Goal: Task Accomplishment & Management: Complete application form

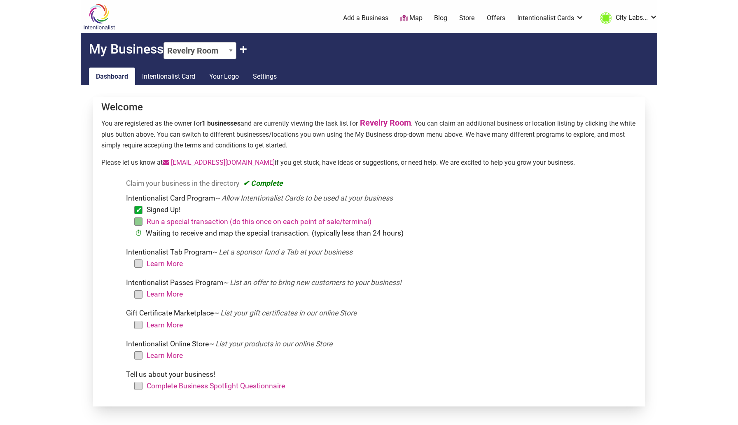
click at [210, 51] on select "Revelry Room + Claim Another" at bounding box center [199, 50] width 73 height 17
select select "+Add New"
click at [165, 42] on select "Revelry Room + Claim Another" at bounding box center [199, 50] width 73 height 17
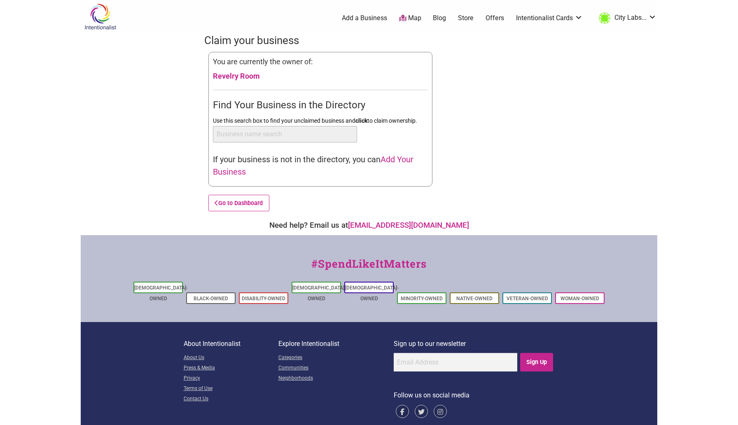
click at [234, 173] on span "Add Your Business" at bounding box center [313, 165] width 200 height 22
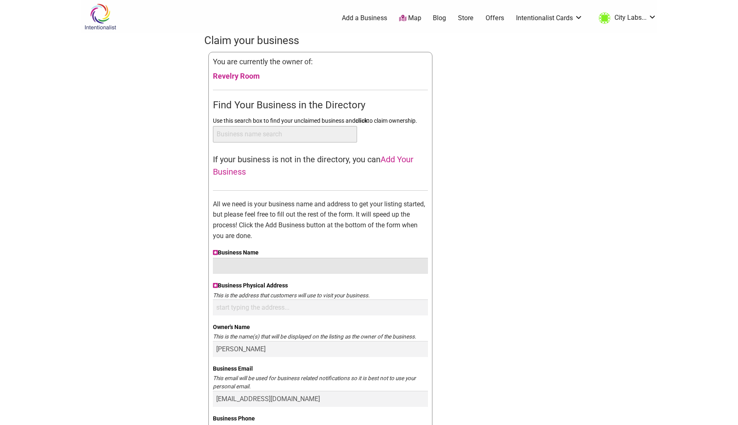
click at [290, 263] on input "Business Name" at bounding box center [320, 266] width 215 height 16
type input "Jet City Labs"
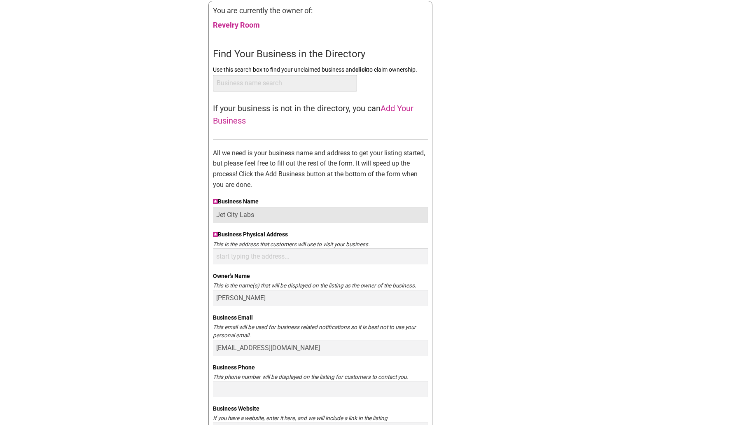
scroll to position [63, 0]
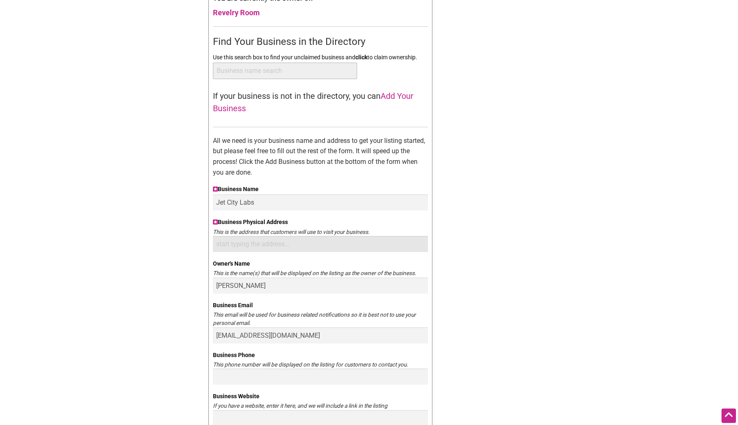
click at [284, 247] on input "Business Physical Address" at bounding box center [320, 244] width 215 height 16
click at [555, 233] on div "Intentionalist Spend like it matters 0 Add a Business Map Blog Store Offers Int…" at bounding box center [369, 400] width 576 height 926
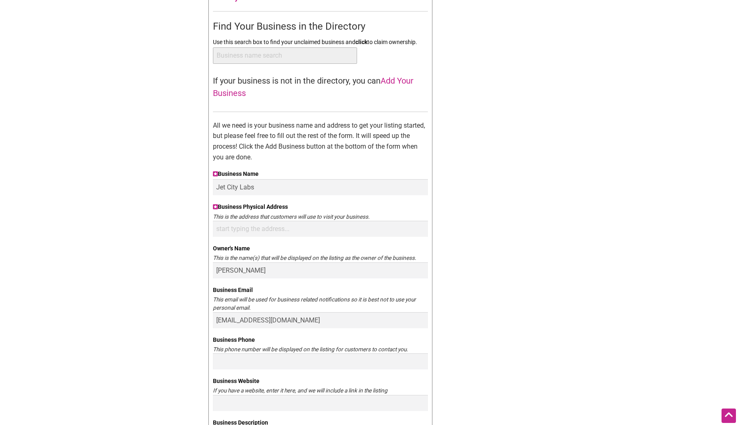
scroll to position [82, 0]
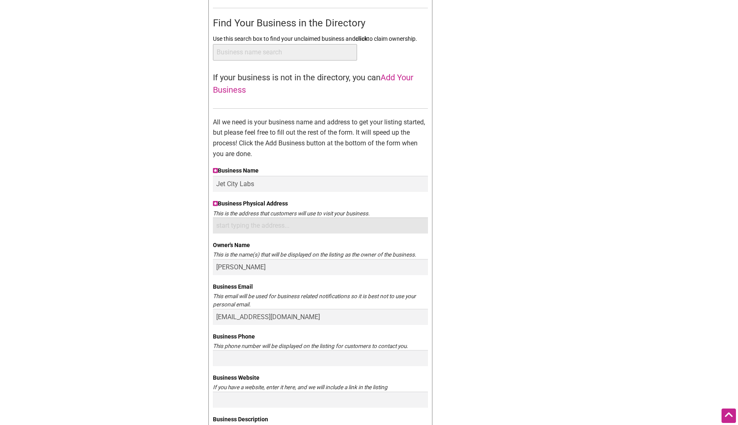
click at [263, 225] on input "Business Physical Address" at bounding box center [320, 225] width 215 height 16
paste input "[STREET_ADDRESS][US_STATE]"
type input "4547 California Ave SW Suite A, Seattle, WA 98116"
click at [265, 265] on input "Derek Moon" at bounding box center [320, 267] width 215 height 16
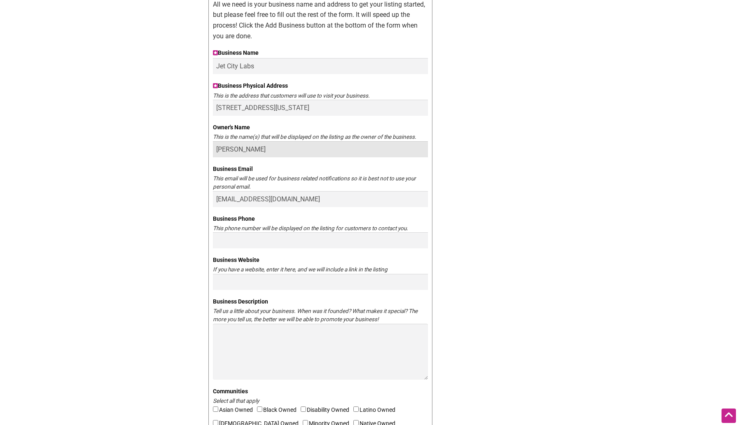
scroll to position [247, 0]
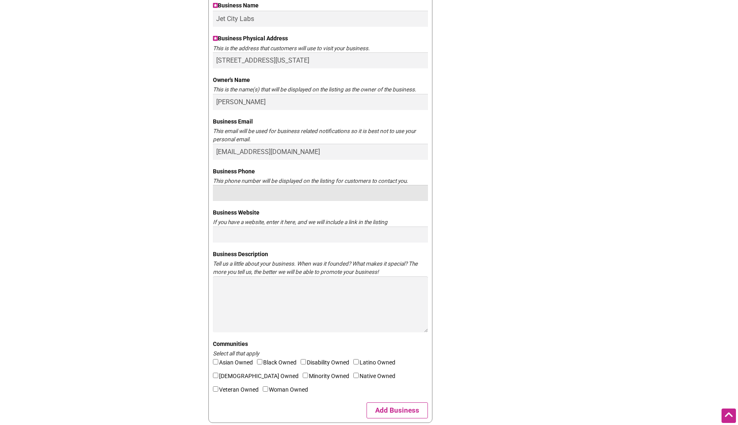
click at [249, 192] on input "Business Phone" at bounding box center [320, 193] width 215 height 16
click at [255, 190] on input "Business Phone" at bounding box center [320, 193] width 215 height 16
paste input "(206) 327-9333"
type input "(206) 327-9333"
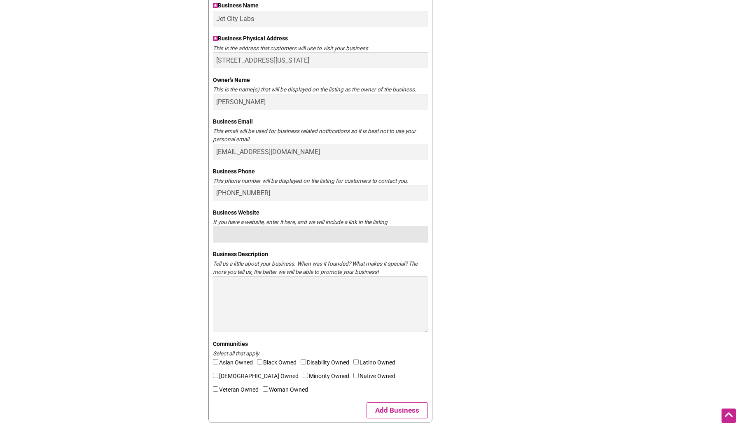
click at [315, 232] on input "Business Website" at bounding box center [320, 234] width 215 height 16
click at [283, 231] on input "Business Website" at bounding box center [320, 234] width 215 height 16
paste input "https://jetcitylabs.com/"
type input "https://jetcitylabs.com/"
click at [503, 266] on div "Claim your business You are currently the owner of: Revelry Room Find Your Busi…" at bounding box center [368, 119] width 329 height 666
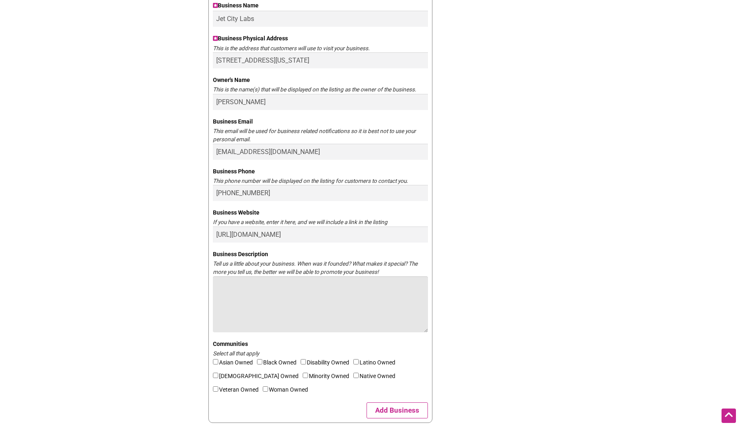
click at [359, 298] on textarea "Business Description" at bounding box center [320, 304] width 215 height 56
click at [273, 298] on textarea "Business Description" at bounding box center [320, 304] width 215 height 56
paste textarea "Jet City Laboratory is a cultural incubator & creative space located in the hea…"
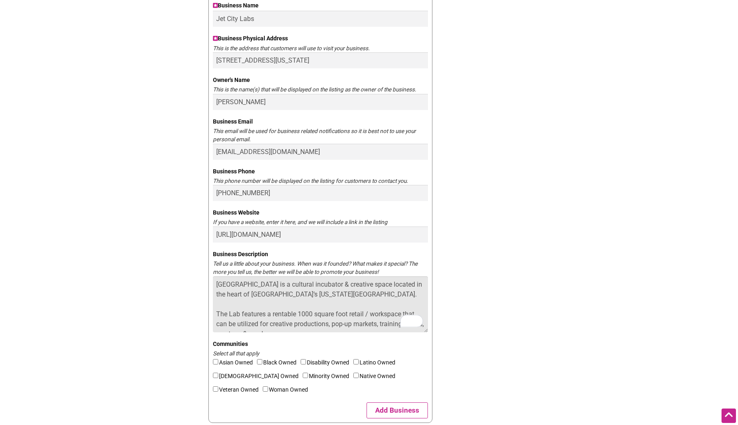
scroll to position [5, 0]
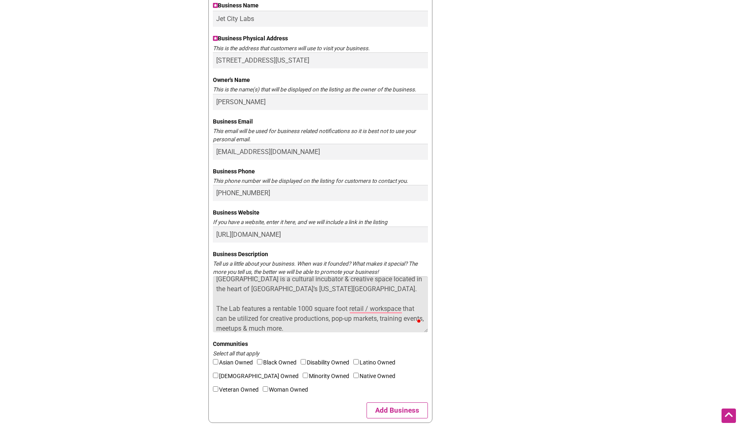
type textarea "Jet City Laboratory is a cultural incubator & creative space located in the hea…"
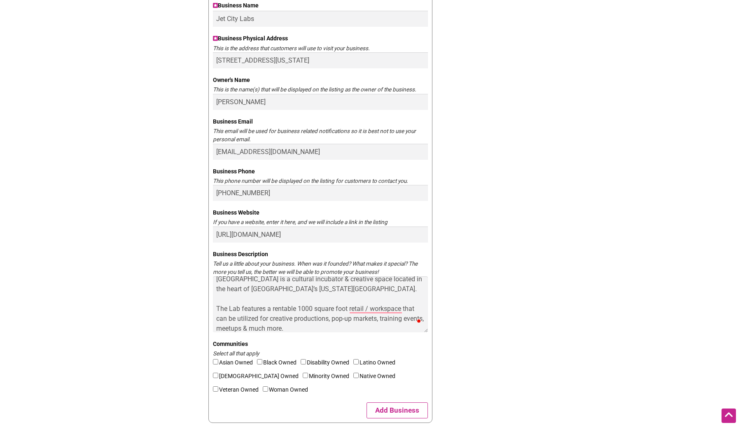
click at [261, 361] on input"] "Black Owned" at bounding box center [259, 361] width 5 height 5
checkbox input"] "true"
click at [303, 375] on input"] "Minority Owned" at bounding box center [305, 375] width 5 height 5
checkbox input"] "true"
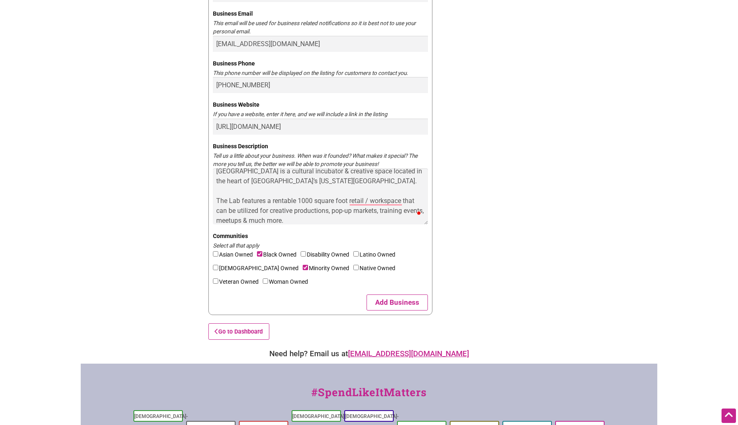
scroll to position [374, 0]
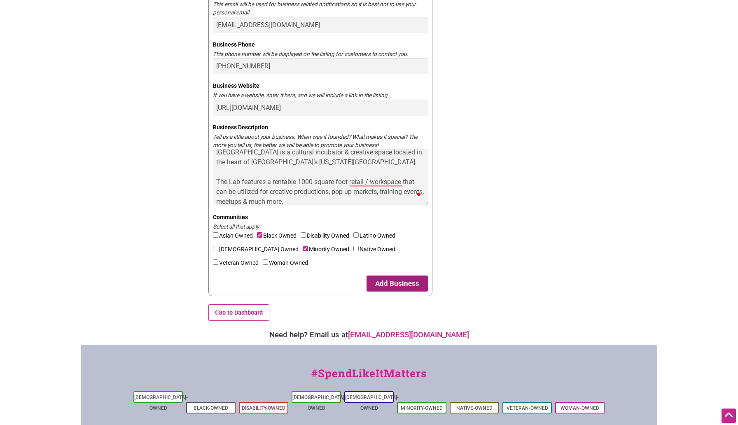
click at [413, 284] on button "Add Business" at bounding box center [396, 283] width 61 height 16
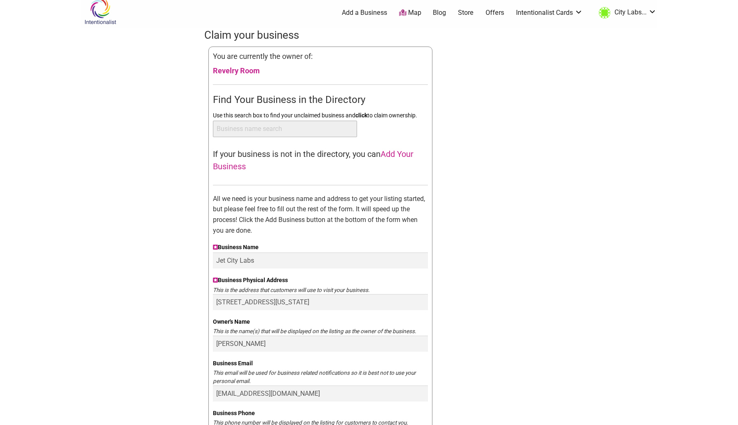
scroll to position [490, 0]
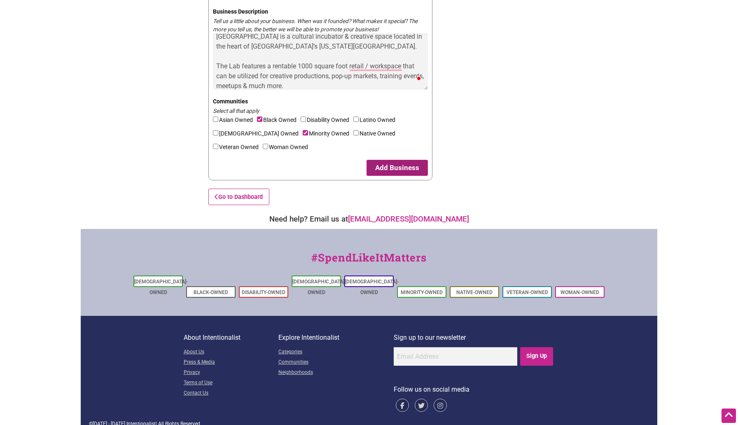
click at [410, 164] on button "Add Business" at bounding box center [396, 168] width 61 height 16
click at [385, 166] on button "Add Business" at bounding box center [396, 168] width 61 height 16
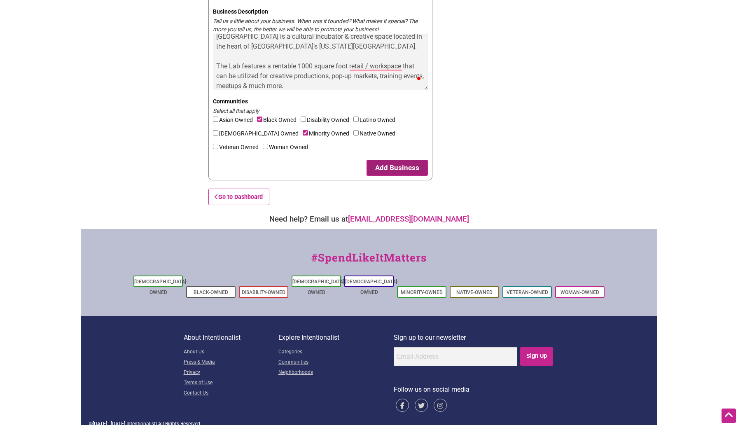
click at [385, 166] on button "Add Business" at bounding box center [396, 168] width 61 height 16
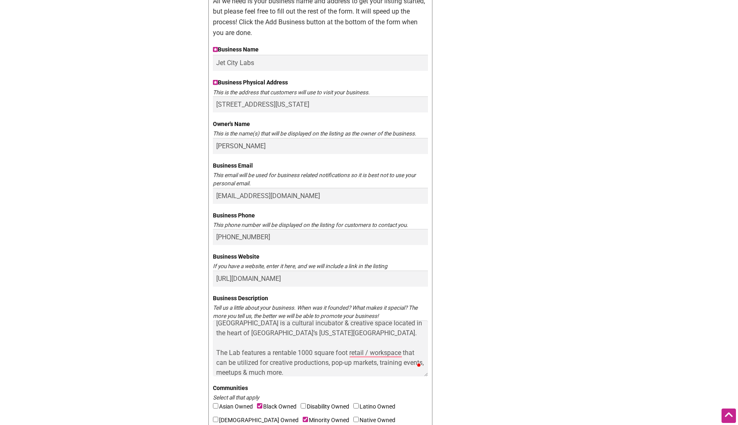
scroll to position [0, 0]
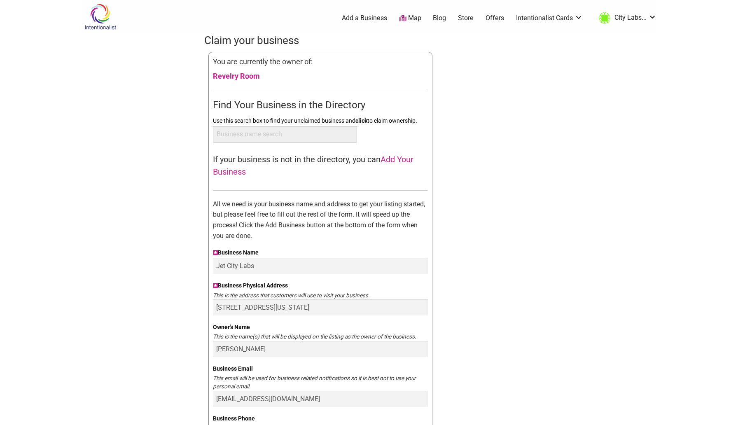
click at [459, 82] on div "Claim your business You are currently the owner of: Revelry Room Find Your Busi…" at bounding box center [368, 366] width 329 height 666
click at [103, 21] on img at bounding box center [100, 16] width 39 height 27
